Goal: Task Accomplishment & Management: Complete application form

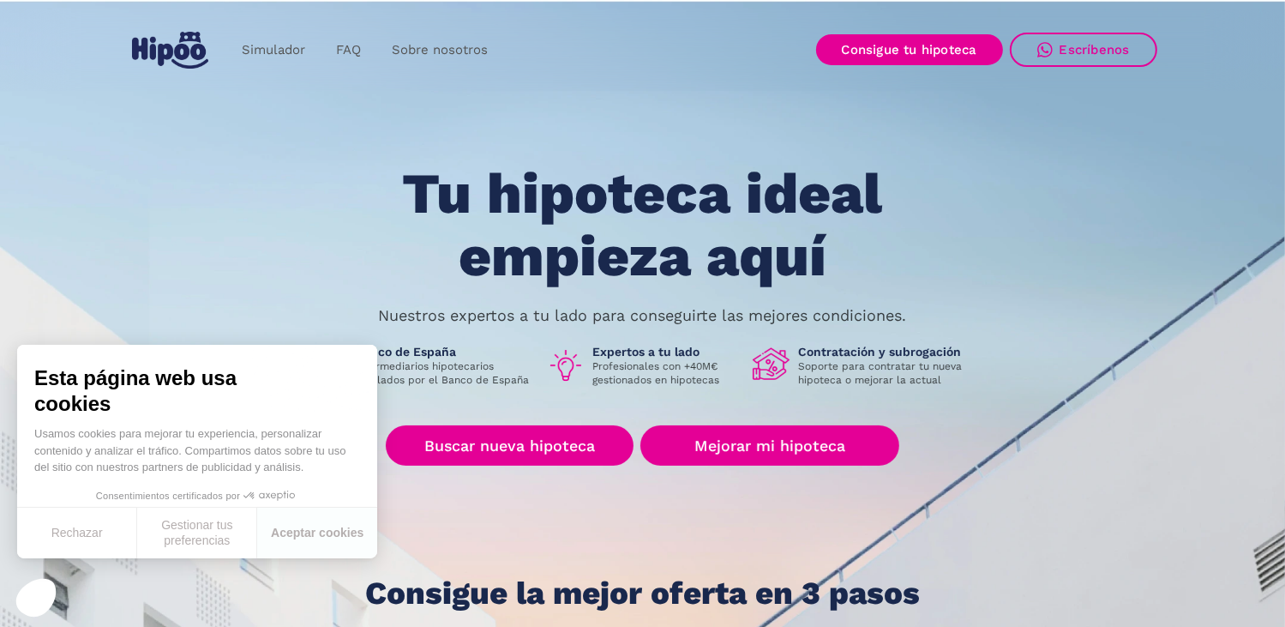
click at [312, 262] on div "Tu hipoteca ideal empieza aquí Nuestros expertos a tu lado para conseguirte las…" at bounding box center [643, 386] width 1029 height 447
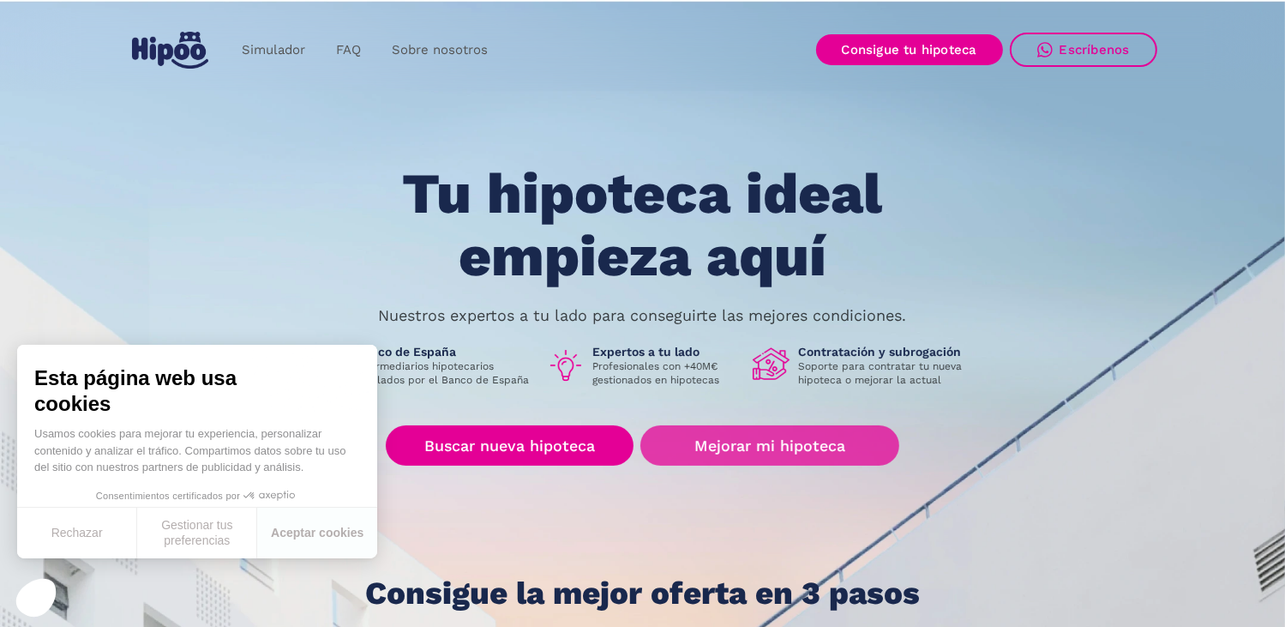
click at [762, 465] on link "Mejorar mi hipoteca" at bounding box center [769, 445] width 258 height 40
click at [706, 445] on link "Mejorar mi hipoteca" at bounding box center [769, 445] width 258 height 40
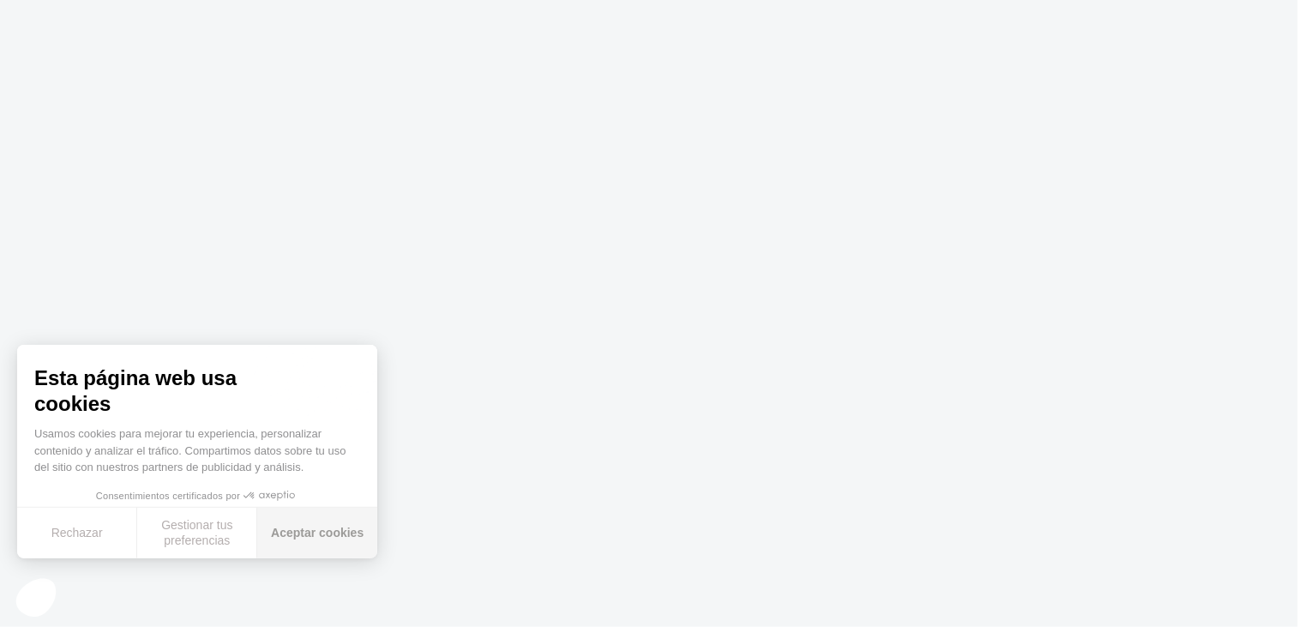
click at [327, 526] on button "Aceptar cookies" at bounding box center [317, 532] width 120 height 51
